Goal: Information Seeking & Learning: Learn about a topic

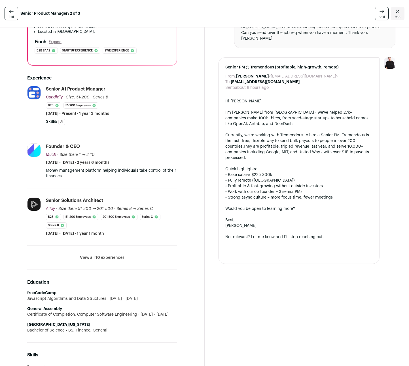
scroll to position [124, 0]
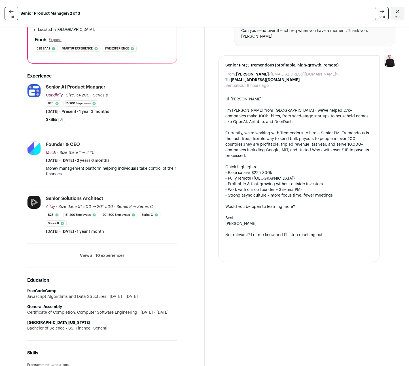
click at [116, 259] on li "View all 10 experiences View less" at bounding box center [102, 256] width 150 height 24
click at [108, 256] on button "View all 10 experiences" at bounding box center [102, 256] width 44 height 6
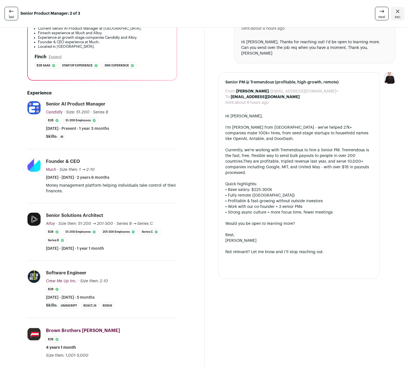
scroll to position [67, 0]
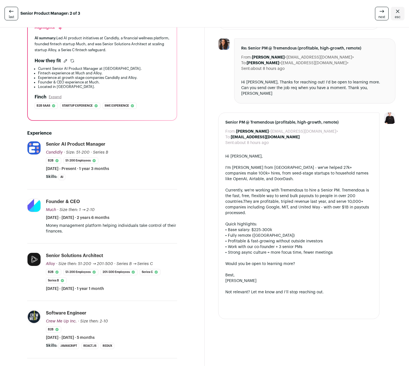
click at [36, 236] on li "Much usemuch.com Add to company list Public / Private Private Valuation Unknown…" at bounding box center [102, 217] width 150 height 54
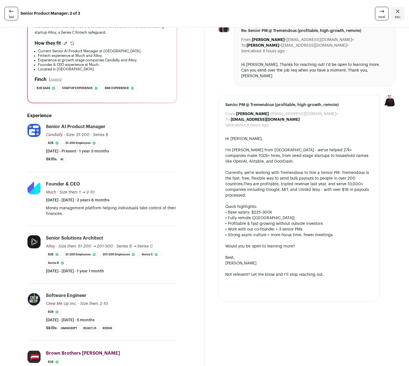
scroll to position [88, 0]
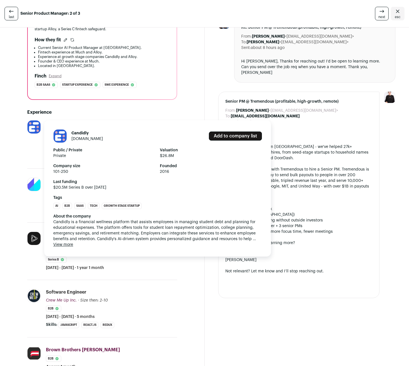
click at [67, 246] on button "View more" at bounding box center [63, 245] width 20 height 6
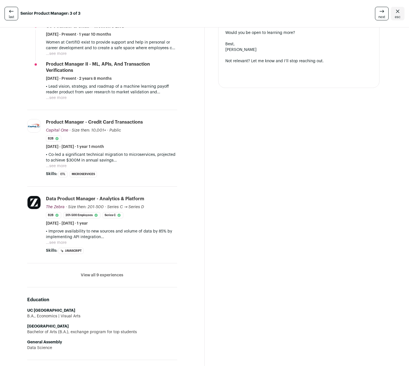
scroll to position [231, 0]
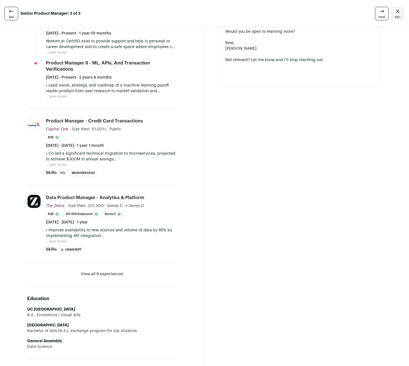
click at [127, 266] on li "View all 9 experiences View less" at bounding box center [102, 275] width 150 height 24
click at [114, 272] on button "View all 9 experiences" at bounding box center [102, 275] width 42 height 6
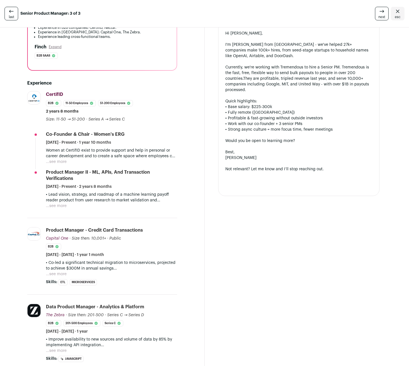
scroll to position [117, 0]
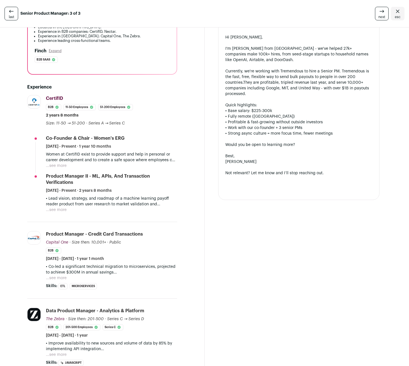
click at [62, 210] on button "...see more" at bounding box center [56, 210] width 21 height 6
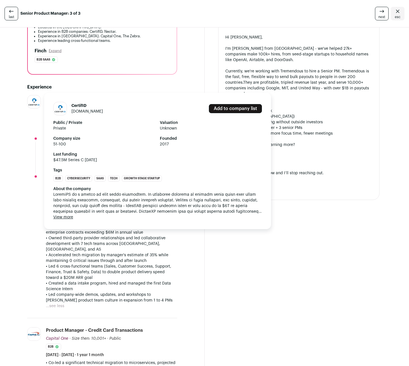
click at [62, 108] on img at bounding box center [60, 108] width 13 height 9
click at [83, 107] on h1 "CertifID" at bounding box center [86, 106] width 31 height 6
click at [65, 108] on img at bounding box center [60, 108] width 13 height 9
drag, startPoint x: 89, startPoint y: 105, endPoint x: 72, endPoint y: 105, distance: 17.0
click at [72, 105] on h1 "CertifID" at bounding box center [86, 106] width 31 height 6
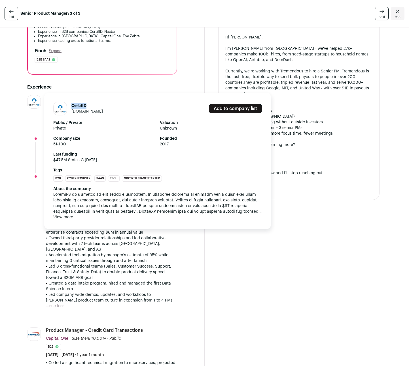
copy h1 "CertifID"
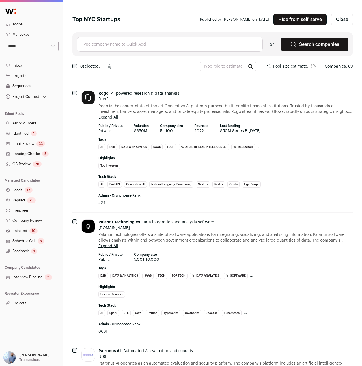
select select "*****"
